Goal: Information Seeking & Learning: Check status

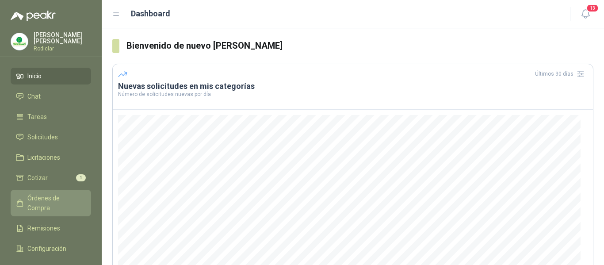
click at [61, 197] on span "Órdenes de Compra" at bounding box center [54, 202] width 55 height 19
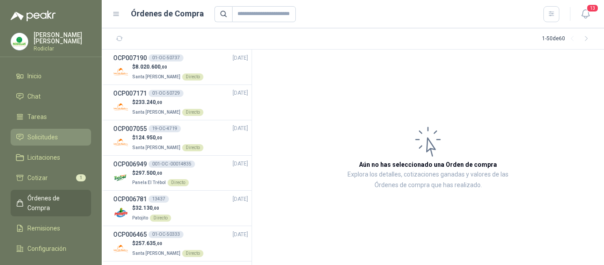
click at [46, 140] on span "Solicitudes" at bounding box center [42, 137] width 31 height 10
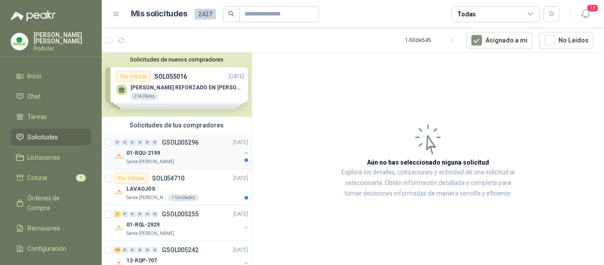
click at [203, 155] on div "01-RQU-2199" at bounding box center [184, 153] width 115 height 11
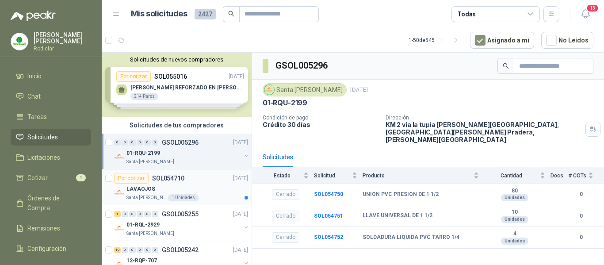
click at [209, 188] on div "LAVAOJOS" at bounding box center [188, 189] width 122 height 11
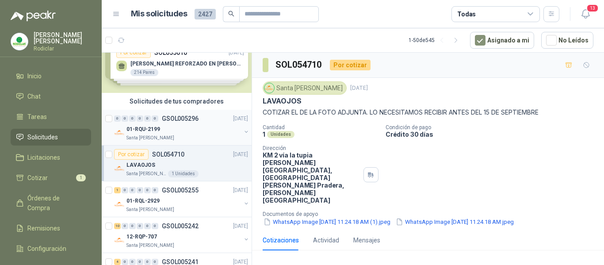
scroll to position [44, 0]
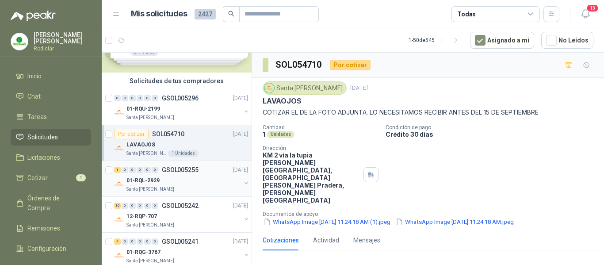
click at [203, 177] on div "01-RQL-2929" at bounding box center [184, 180] width 115 height 11
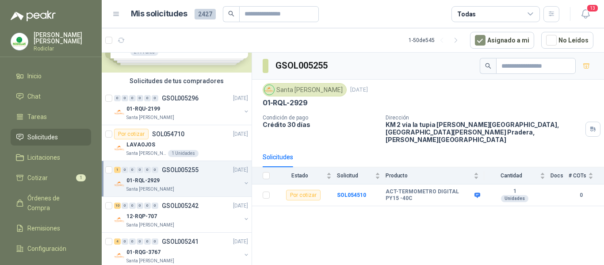
scroll to position [88, 0]
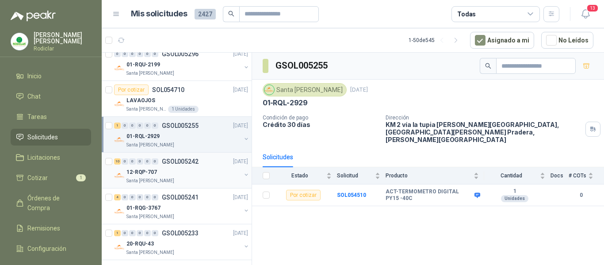
click at [203, 177] on div "Santa [PERSON_NAME]" at bounding box center [184, 180] width 115 height 7
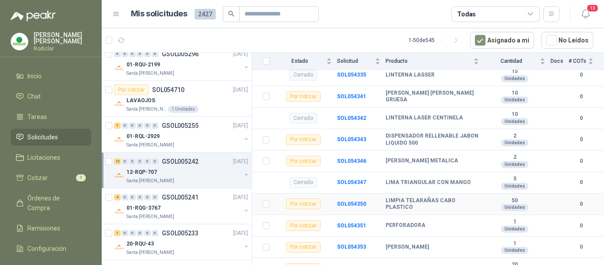
scroll to position [204, 0]
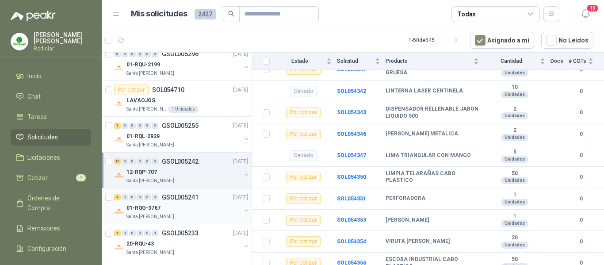
click at [203, 207] on div "01-RQG-3767" at bounding box center [184, 208] width 115 height 11
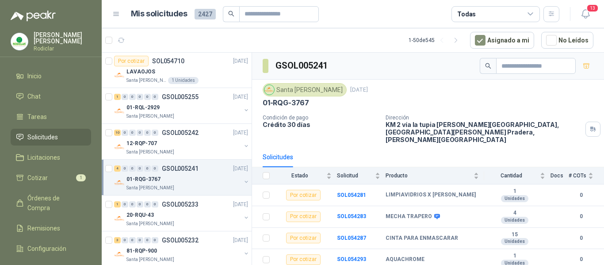
scroll to position [133, 0]
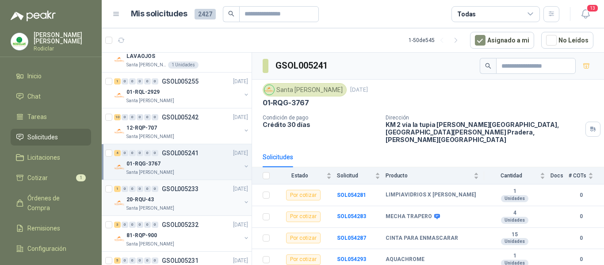
click at [188, 206] on div "Santa [PERSON_NAME]" at bounding box center [184, 208] width 115 height 7
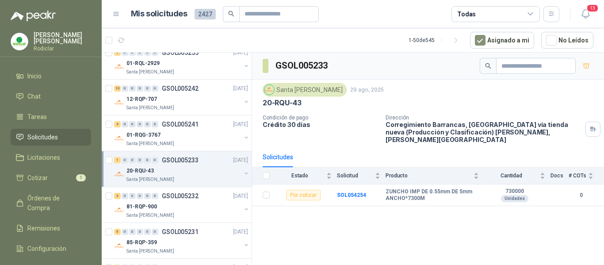
scroll to position [177, 0]
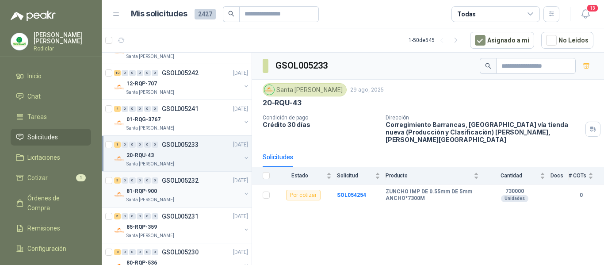
click at [211, 196] on div "81-RQP-900 Santa Anita Napoles" at bounding box center [184, 195] width 115 height 18
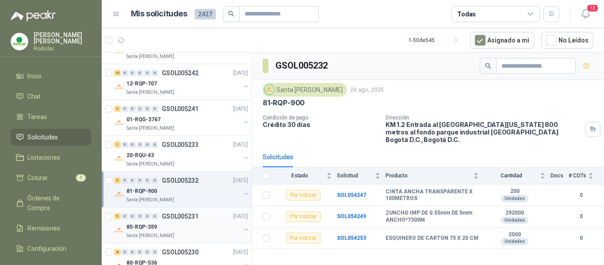
click at [208, 224] on div "85-RQP-359" at bounding box center [184, 227] width 115 height 11
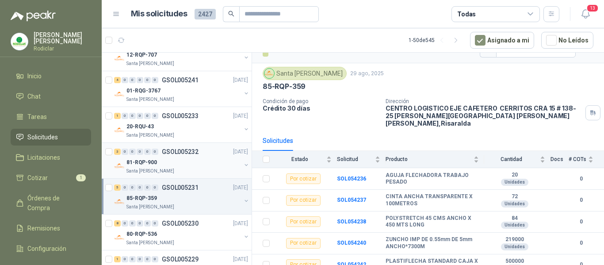
scroll to position [221, 0]
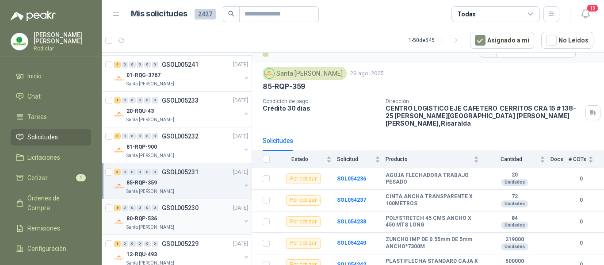
click at [207, 217] on div "80-RQP-536" at bounding box center [184, 218] width 115 height 11
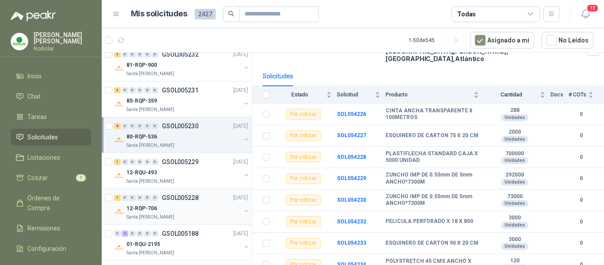
scroll to position [310, 0]
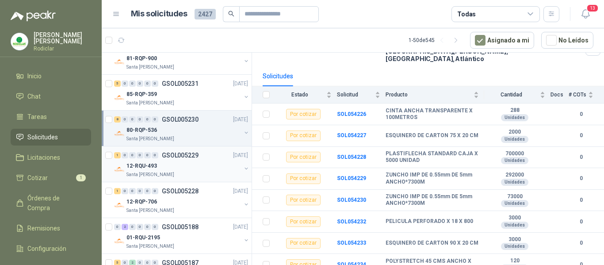
click at [196, 170] on div "12-RQU-493" at bounding box center [184, 166] width 115 height 11
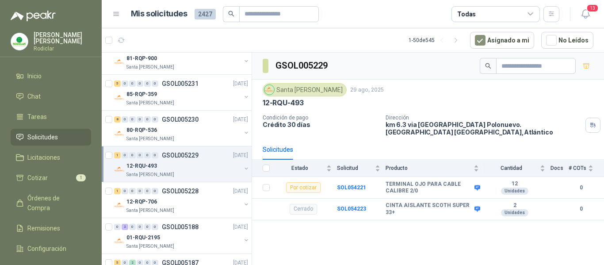
scroll to position [354, 0]
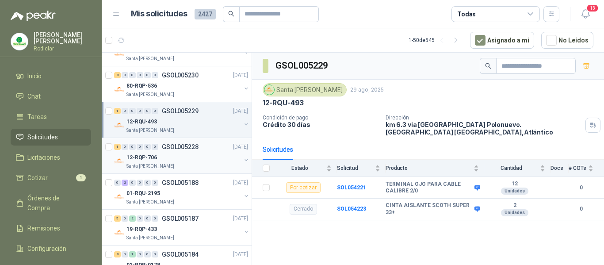
click at [205, 161] on div "12-RQP-706" at bounding box center [184, 157] width 115 height 11
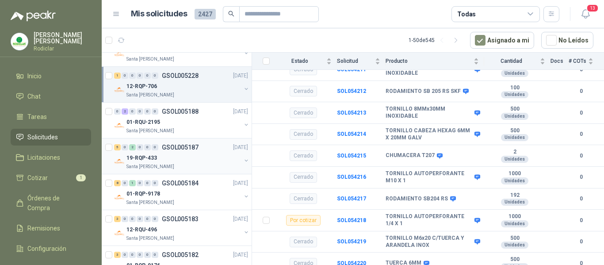
scroll to position [442, 0]
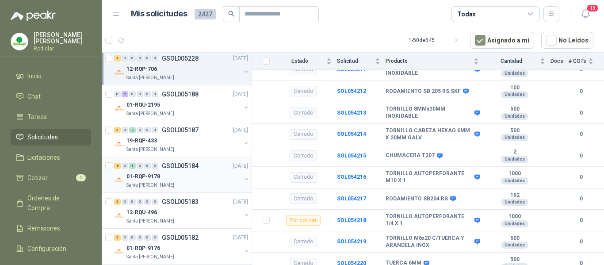
click at [211, 177] on div "01-RQP-9178" at bounding box center [184, 176] width 115 height 11
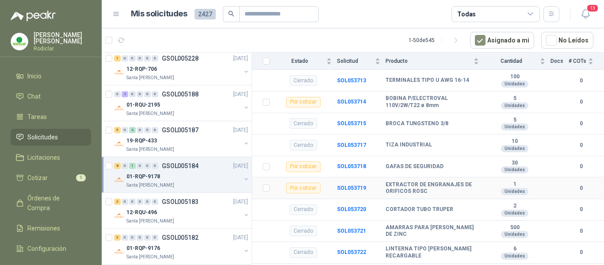
scroll to position [708, 0]
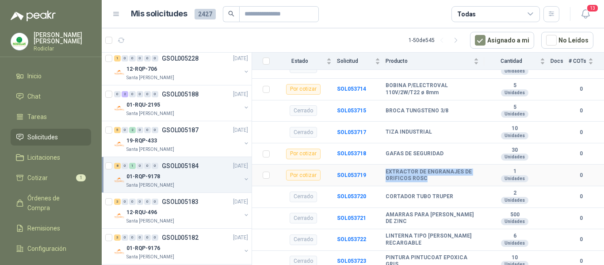
drag, startPoint x: 387, startPoint y: 166, endPoint x: 428, endPoint y: 174, distance: 41.9
click at [428, 174] on b "EXTRACTOR DE ENGRANAJES DE ORIFICOS ROSC" at bounding box center [432, 176] width 93 height 14
copy b "EXTRACTOR DE ENGRANAJES DE ORIFICOS ROSC"
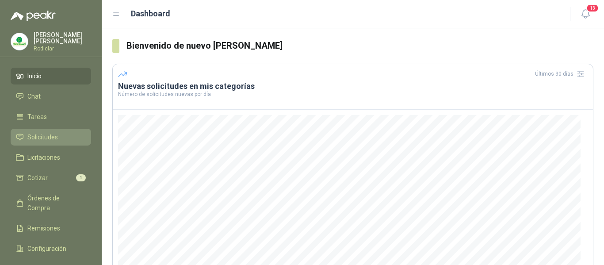
click at [31, 137] on span "Solicitudes" at bounding box center [42, 137] width 31 height 10
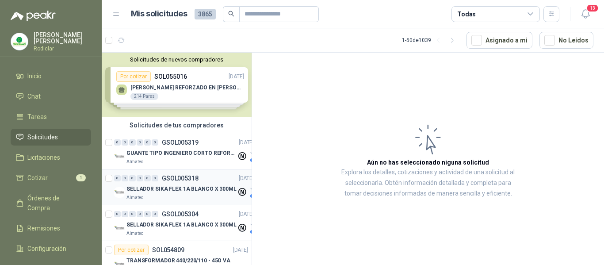
scroll to position [44, 0]
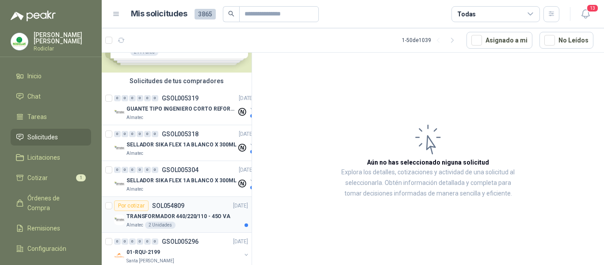
click at [202, 223] on div "Almatec 2 Unidades" at bounding box center [188, 225] width 122 height 7
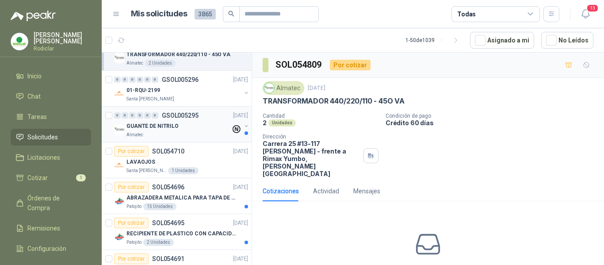
scroll to position [221, 0]
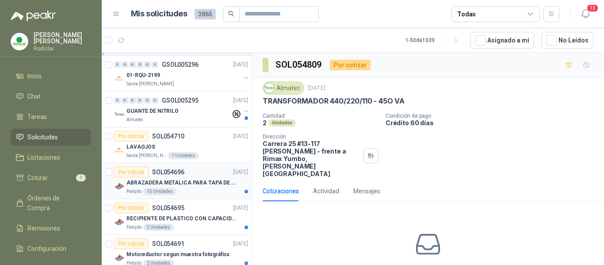
click at [199, 190] on div "Patojito 15 Unidades" at bounding box center [188, 191] width 122 height 7
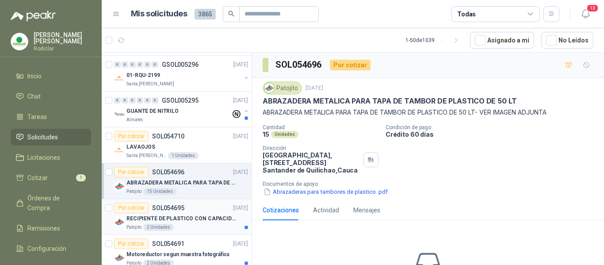
click at [188, 226] on div "Patojito 2 Unidades" at bounding box center [188, 227] width 122 height 7
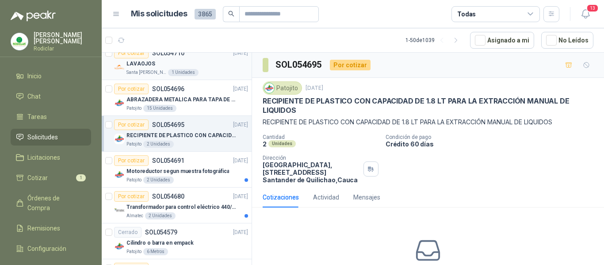
scroll to position [310, 0]
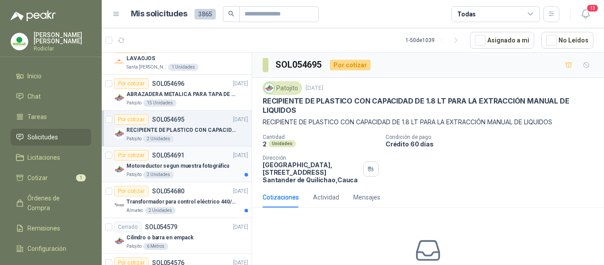
click at [192, 179] on article "Por cotizar SOL054691 [DATE] Motoreductor segun muestra fotográfica Patojito 2 …" at bounding box center [177, 164] width 150 height 36
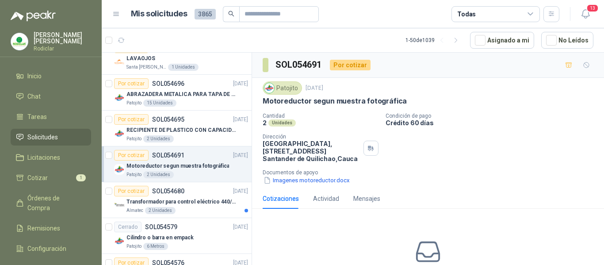
scroll to position [354, 0]
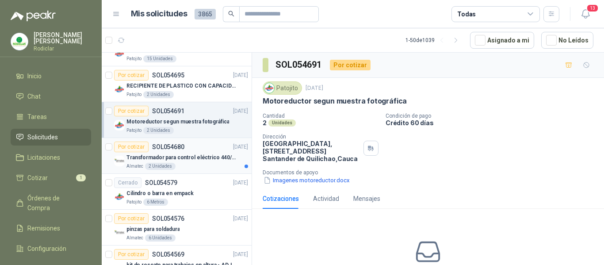
click at [192, 166] on div "Almatec 2 Unidades" at bounding box center [188, 166] width 122 height 7
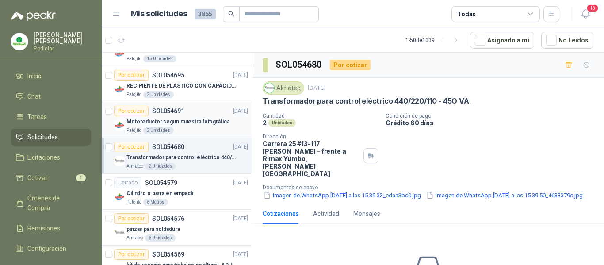
click at [197, 133] on div "Patojito 2 Unidades" at bounding box center [188, 130] width 122 height 7
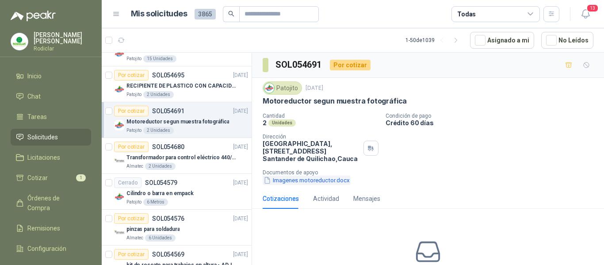
click at [286, 180] on button "Imagenes motoreductor.docx" at bounding box center [307, 180] width 88 height 9
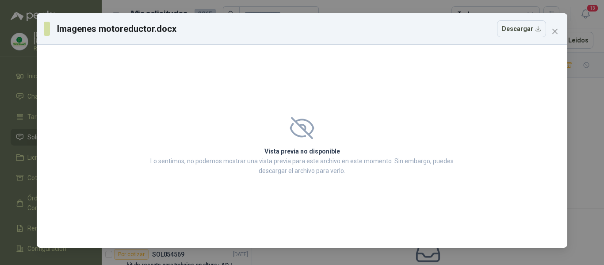
click at [301, 126] on icon at bounding box center [302, 128] width 22 height 20
click at [530, 32] on button "Descargar" at bounding box center [521, 28] width 49 height 17
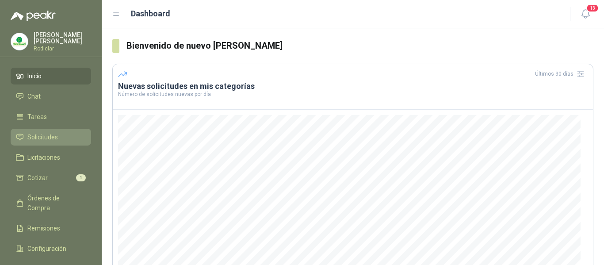
click at [43, 136] on span "Solicitudes" at bounding box center [42, 137] width 31 height 10
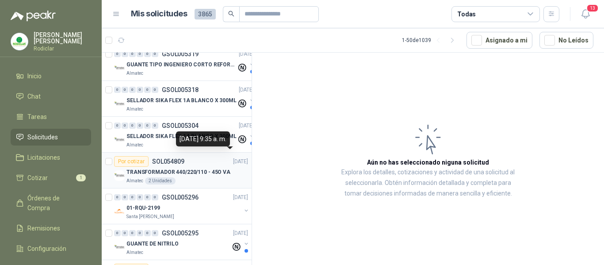
scroll to position [133, 0]
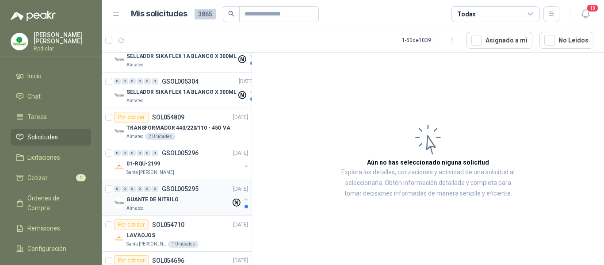
click at [184, 204] on div "GUANTE DE NITRILO" at bounding box center [179, 199] width 104 height 11
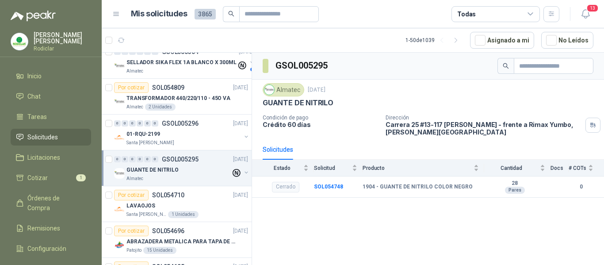
scroll to position [177, 0]
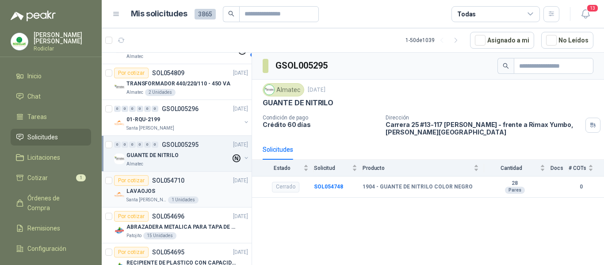
click at [202, 190] on div "LAVAOJOS" at bounding box center [188, 191] width 122 height 11
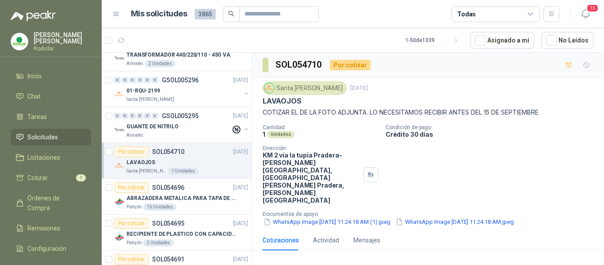
scroll to position [221, 0]
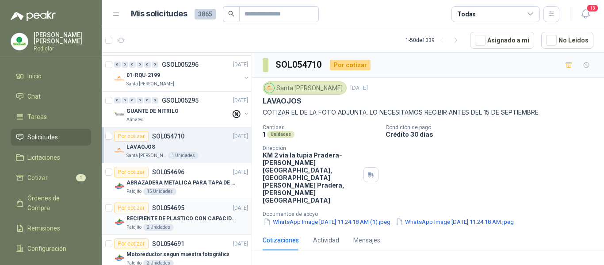
click at [199, 229] on div "Patojito 2 Unidades" at bounding box center [188, 227] width 122 height 7
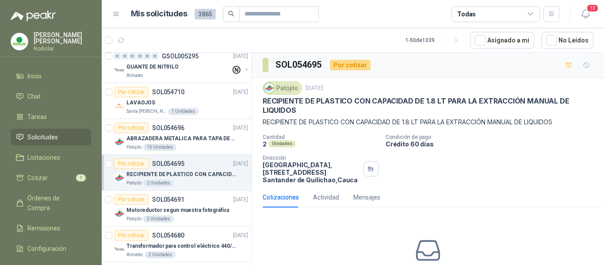
scroll to position [310, 0]
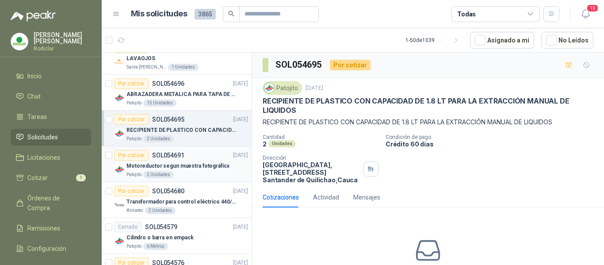
click at [201, 178] on article "Por cotizar SOL054691 [DATE] Motoreductor segun muestra fotográfica Patojito 2 …" at bounding box center [177, 164] width 150 height 36
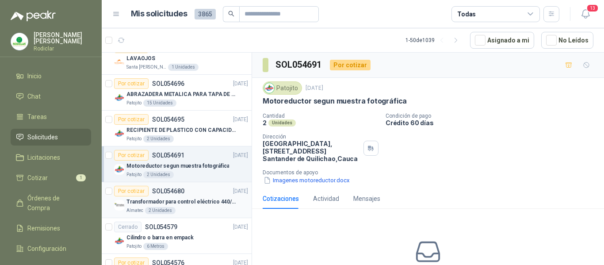
click at [200, 208] on div "Almatec 2 Unidades" at bounding box center [188, 210] width 122 height 7
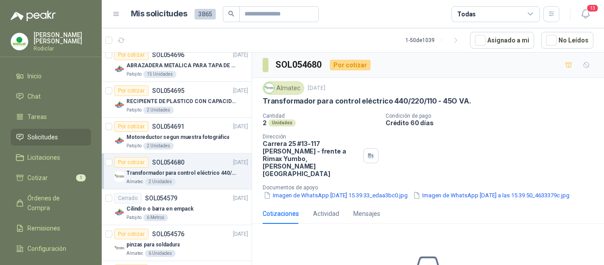
scroll to position [354, 0]
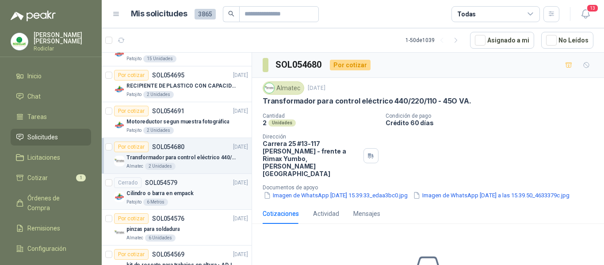
click at [203, 191] on div "Cilindro o barra en empack" at bounding box center [188, 193] width 122 height 11
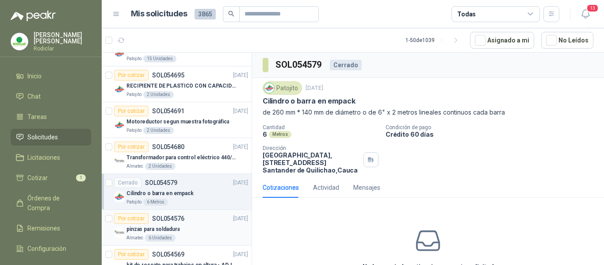
click at [194, 223] on div "Por cotizar SOL054576 02/09/25" at bounding box center [181, 218] width 134 height 11
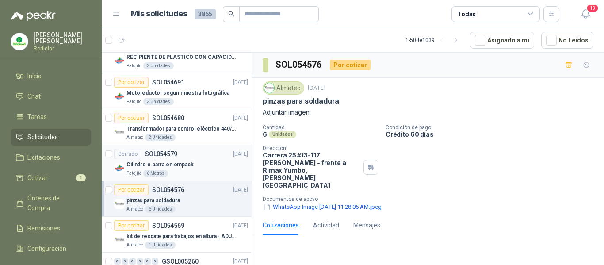
scroll to position [398, 0]
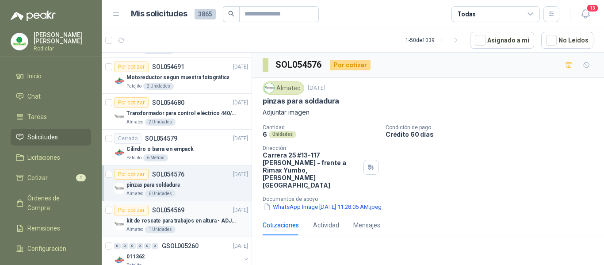
click at [215, 224] on p "kit de rescate para trabajos en altura - ADJUNTAR FICHA TECNICA" at bounding box center [182, 221] width 110 height 8
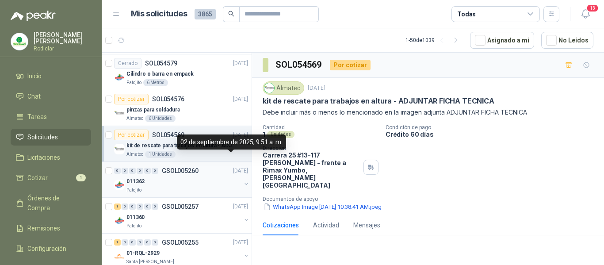
scroll to position [487, 0]
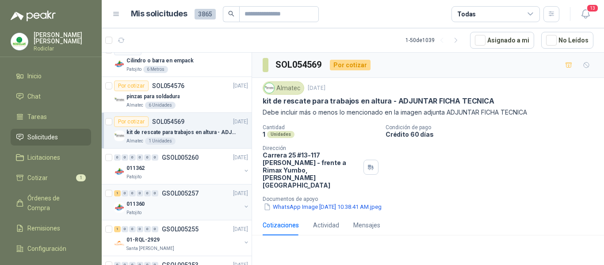
click at [210, 204] on div "011360" at bounding box center [184, 204] width 115 height 11
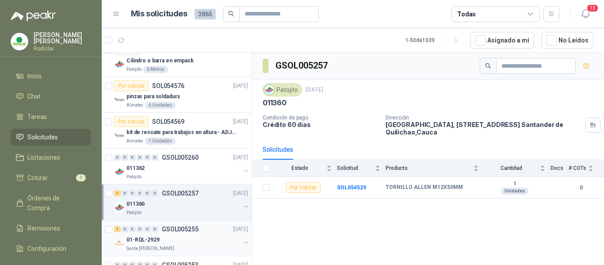
click at [203, 234] on div "01-RQL-2929" at bounding box center [184, 239] width 115 height 11
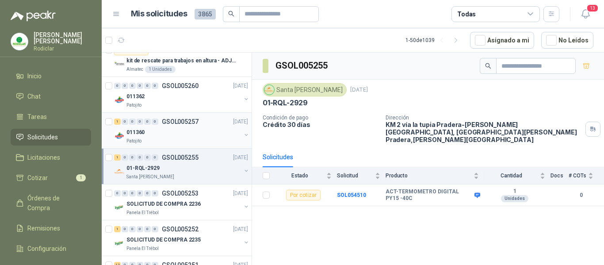
scroll to position [575, 0]
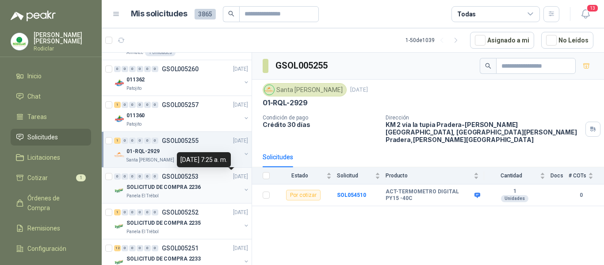
click at [205, 188] on div "SOLICITUD DE COMPRA 2236" at bounding box center [184, 187] width 115 height 11
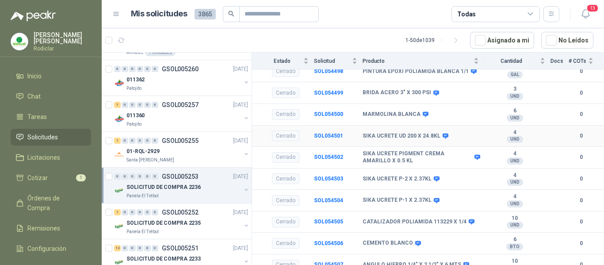
scroll to position [117, 0]
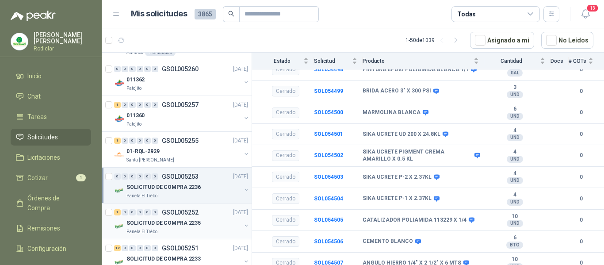
click at [198, 220] on div "SOLICITUD DE COMPRA 2235" at bounding box center [184, 223] width 115 height 11
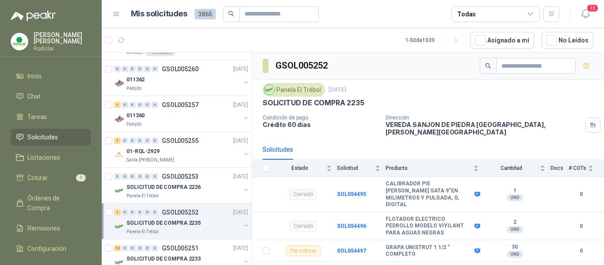
click at [216, 234] on div "Panela El Trébol" at bounding box center [184, 231] width 115 height 7
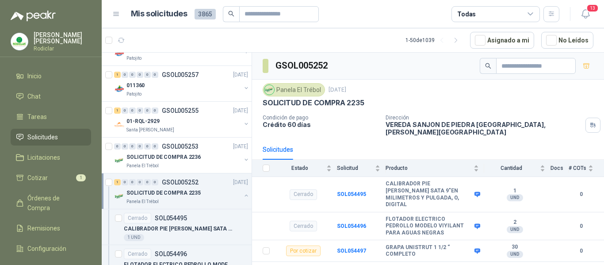
scroll to position [619, 0]
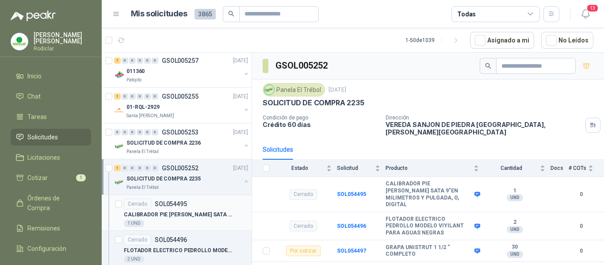
click at [200, 200] on div "Cerrado SOL054495" at bounding box center [186, 204] width 124 height 11
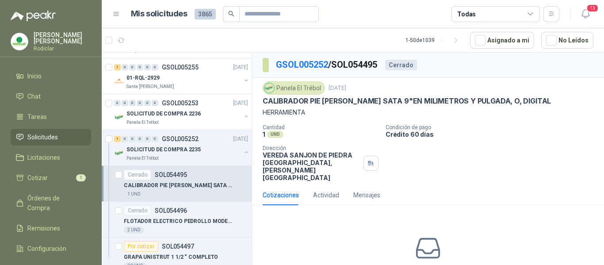
scroll to position [664, 0]
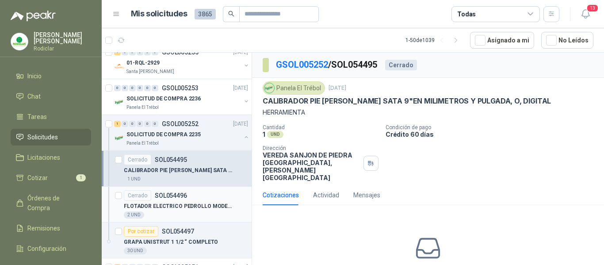
click at [214, 196] on div "Cerrado SOL054496" at bounding box center [186, 195] width 124 height 11
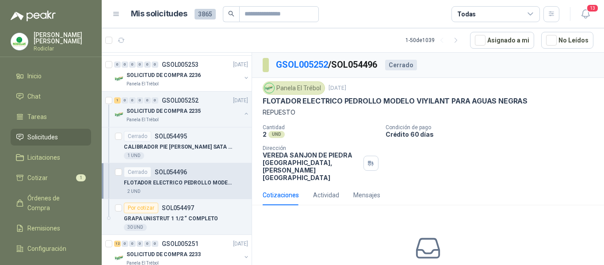
scroll to position [708, 0]
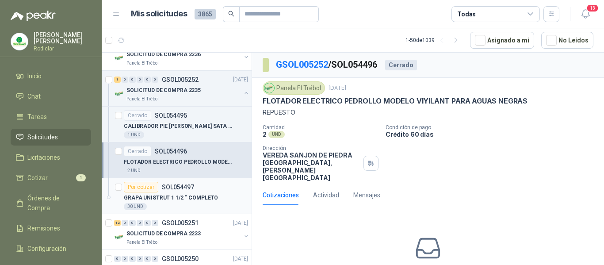
click at [221, 184] on div "Por cotizar SOL054497" at bounding box center [186, 187] width 124 height 11
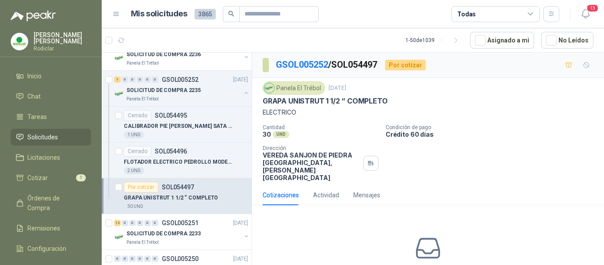
scroll to position [752, 0]
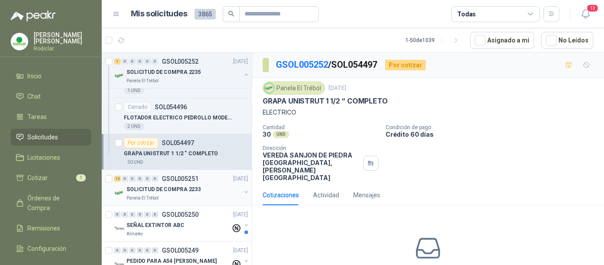
click at [220, 186] on div "SOLICITUD DE COMPRA 2233" at bounding box center [184, 189] width 115 height 11
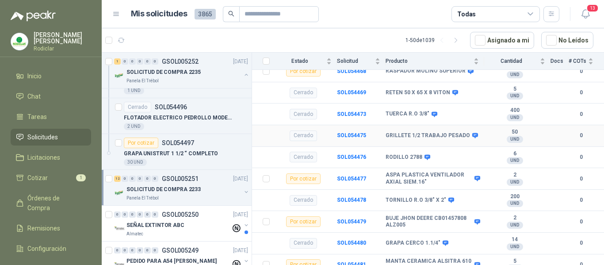
scroll to position [442, 0]
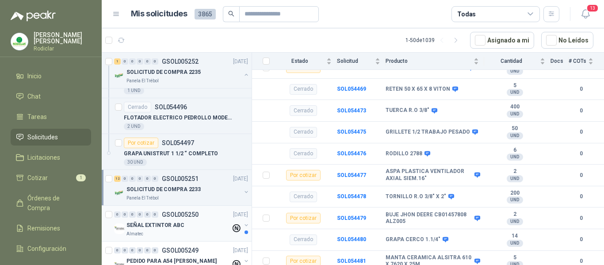
click at [186, 232] on div "Almatec" at bounding box center [179, 233] width 104 height 7
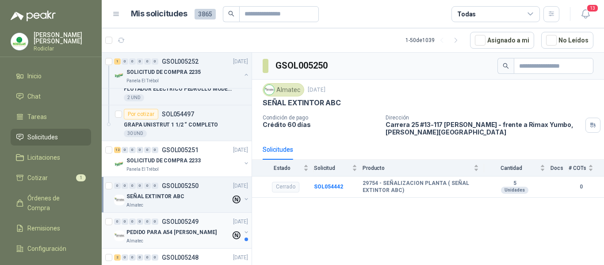
scroll to position [796, 0]
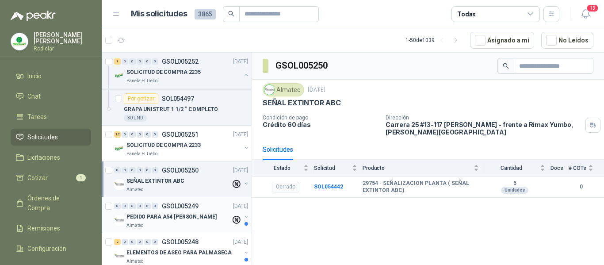
click at [199, 230] on div "0 0 0 0 0 0 GSOL005249 01/09/25 PEDIDO PARA A54 ARA GIRARDOTA Almatec" at bounding box center [177, 215] width 150 height 36
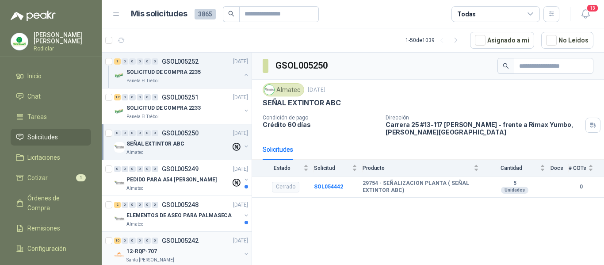
scroll to position [885, 0]
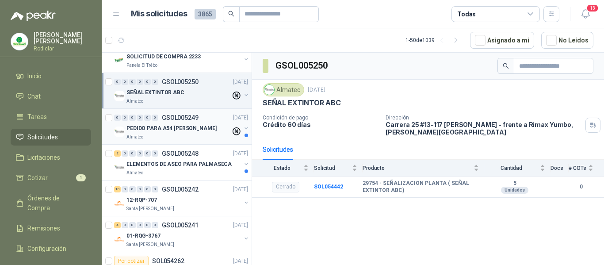
click at [187, 135] on div "Almatec" at bounding box center [179, 137] width 104 height 7
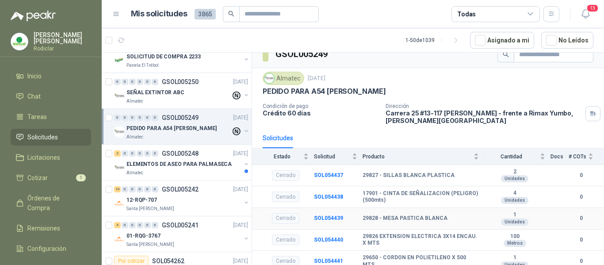
scroll to position [16, 0]
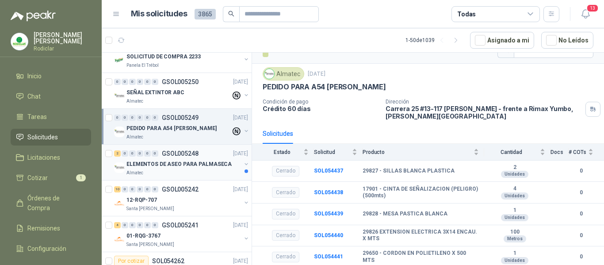
click at [169, 175] on div "Almatec" at bounding box center [184, 172] width 115 height 7
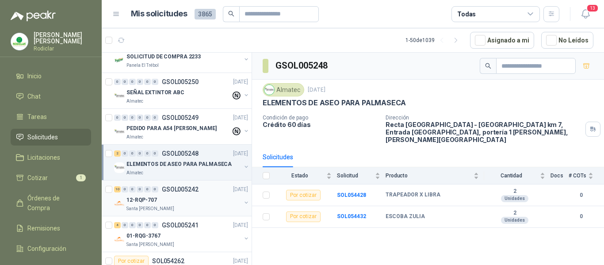
click at [180, 200] on div "12-RQP-707" at bounding box center [184, 200] width 115 height 11
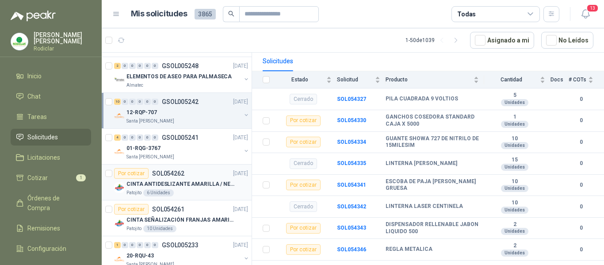
scroll to position [973, 0]
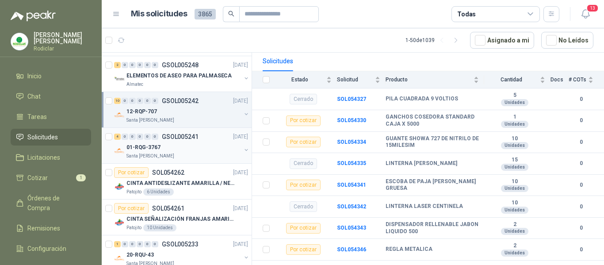
click at [207, 150] on div "01-RQG-3767" at bounding box center [184, 147] width 115 height 11
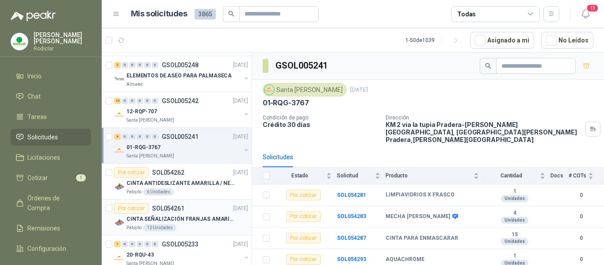
click at [207, 211] on div "Por cotizar SOL054261 31/08/25" at bounding box center [181, 208] width 134 height 11
